Goal: Use online tool/utility

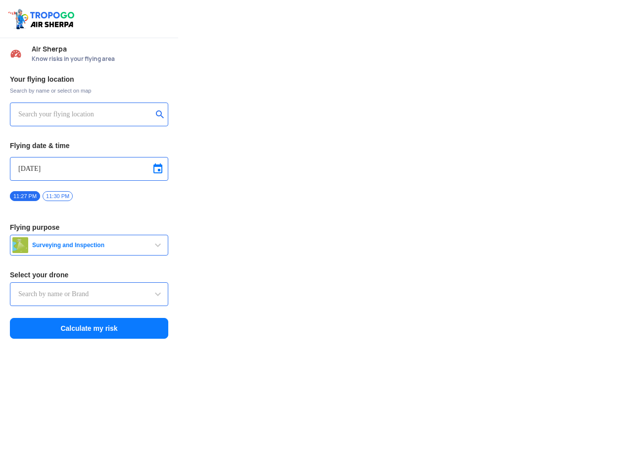
type input "Switch UAV"
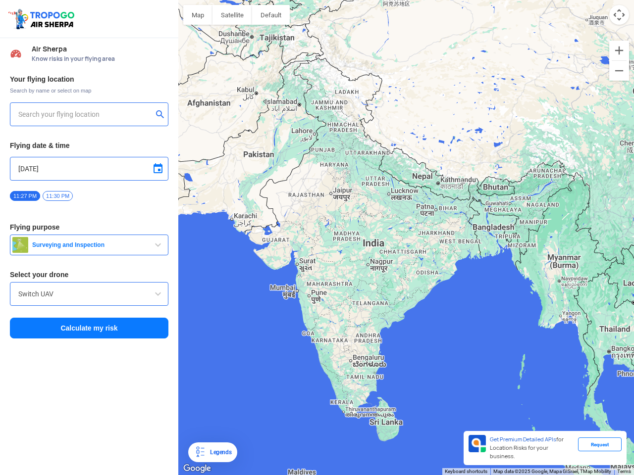
click at [43, 19] on img at bounding box center [42, 18] width 70 height 23
click at [85, 114] on input "text" at bounding box center [85, 114] width 134 height 12
click at [162, 115] on button "submit" at bounding box center [162, 115] width 12 height 10
click at [89, 169] on input "[DATE]" at bounding box center [89, 169] width 142 height 12
click at [158, 169] on div at bounding box center [317, 237] width 634 height 475
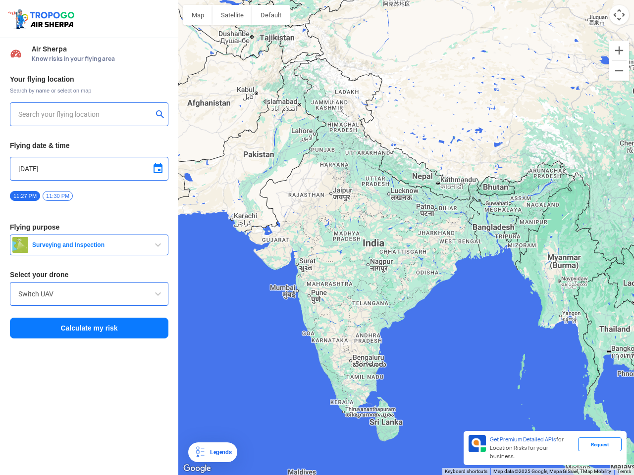
click at [25, 196] on div at bounding box center [317, 237] width 634 height 475
click at [57, 196] on div at bounding box center [317, 237] width 634 height 475
click at [89, 294] on div at bounding box center [317, 237] width 634 height 475
click at [158, 294] on div at bounding box center [317, 237] width 634 height 475
click at [89, 328] on div at bounding box center [317, 237] width 634 height 475
